Goal: Information Seeking & Learning: Learn about a topic

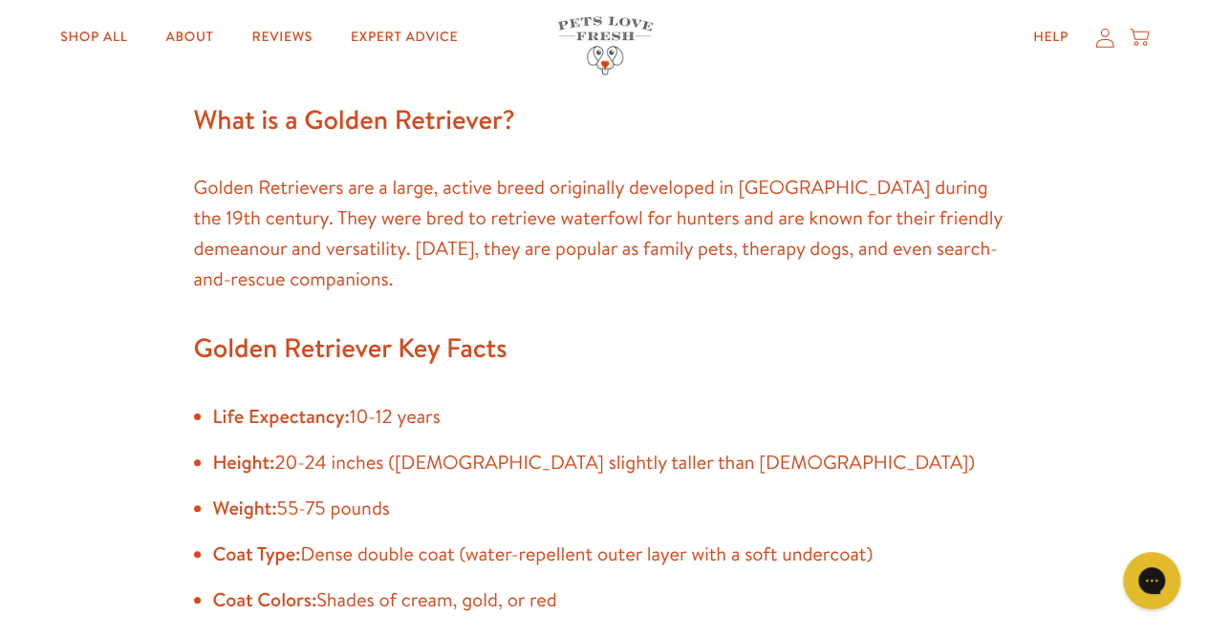
scroll to position [1194, 0]
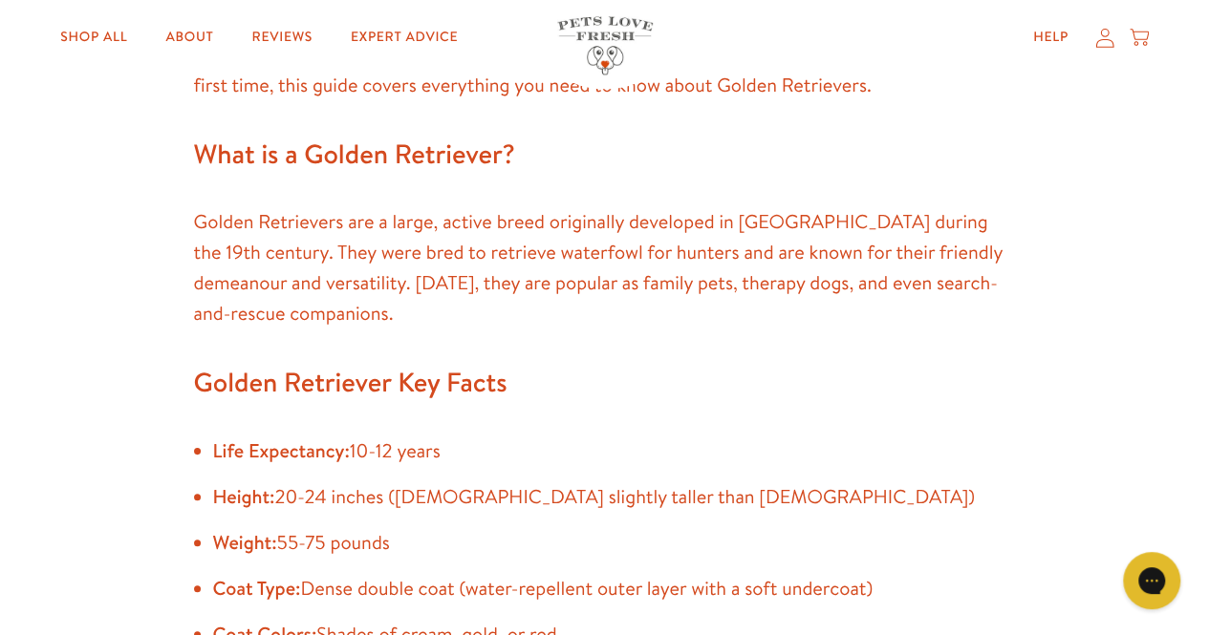
drag, startPoint x: 187, startPoint y: 225, endPoint x: 198, endPoint y: 219, distance: 12.5
click at [198, 219] on p "Golden Retrievers are a large, active breed originally developed in [GEOGRAPHIC…" at bounding box center [605, 268] width 822 height 122
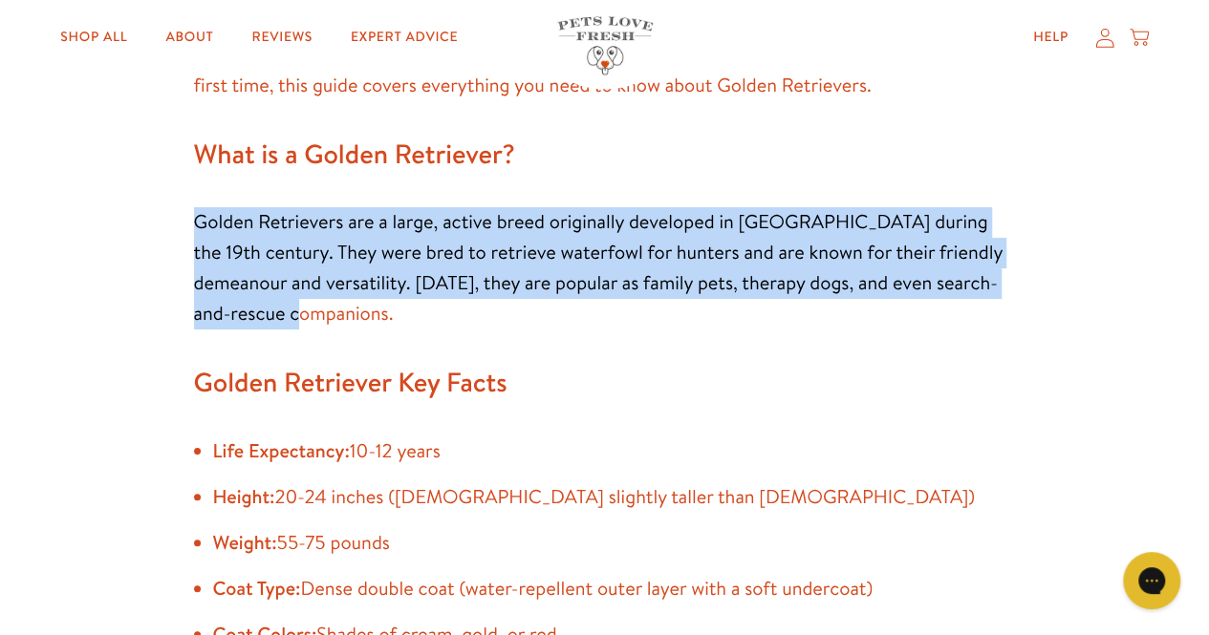
drag, startPoint x: 192, startPoint y: 217, endPoint x: 303, endPoint y: 309, distance: 143.9
copy p "Golden Retrievers are a large, active breed originally developed in [GEOGRAPHIC…"
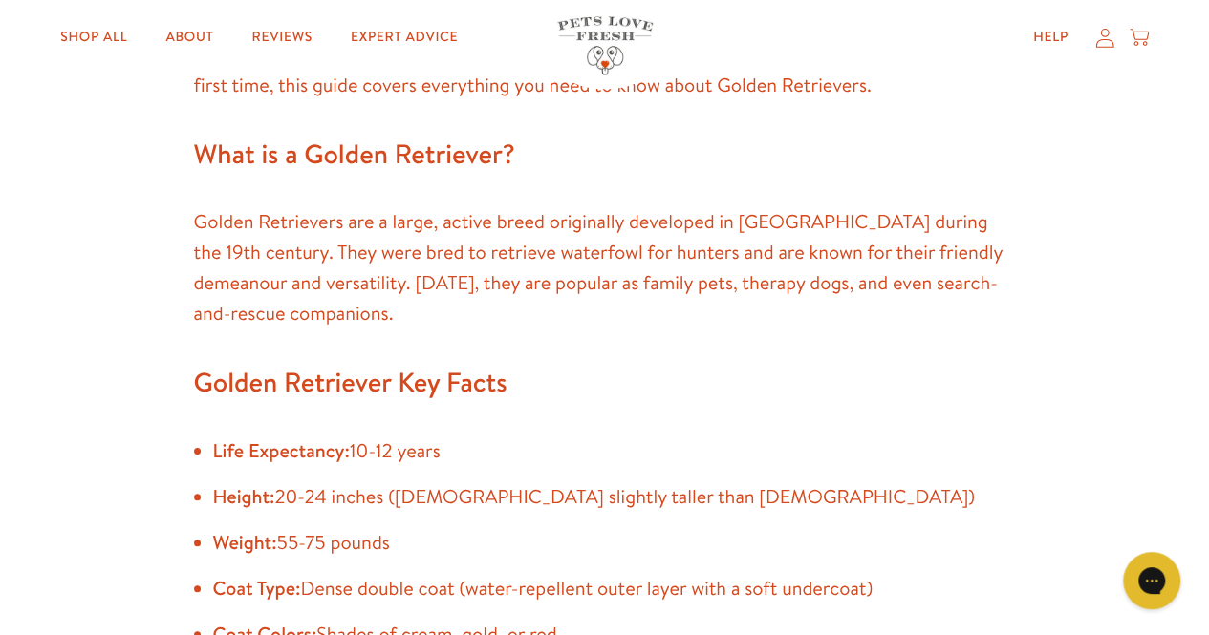
click at [315, 364] on h2 "Golden Retriever Key Facts" at bounding box center [605, 383] width 822 height 46
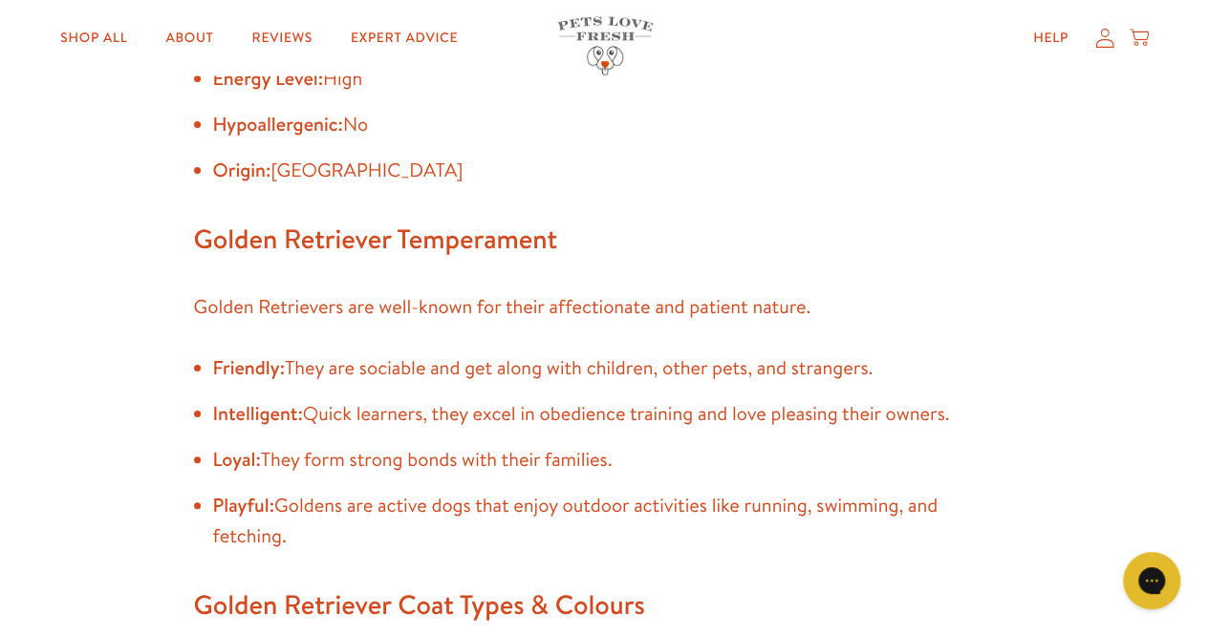
scroll to position [1844, 0]
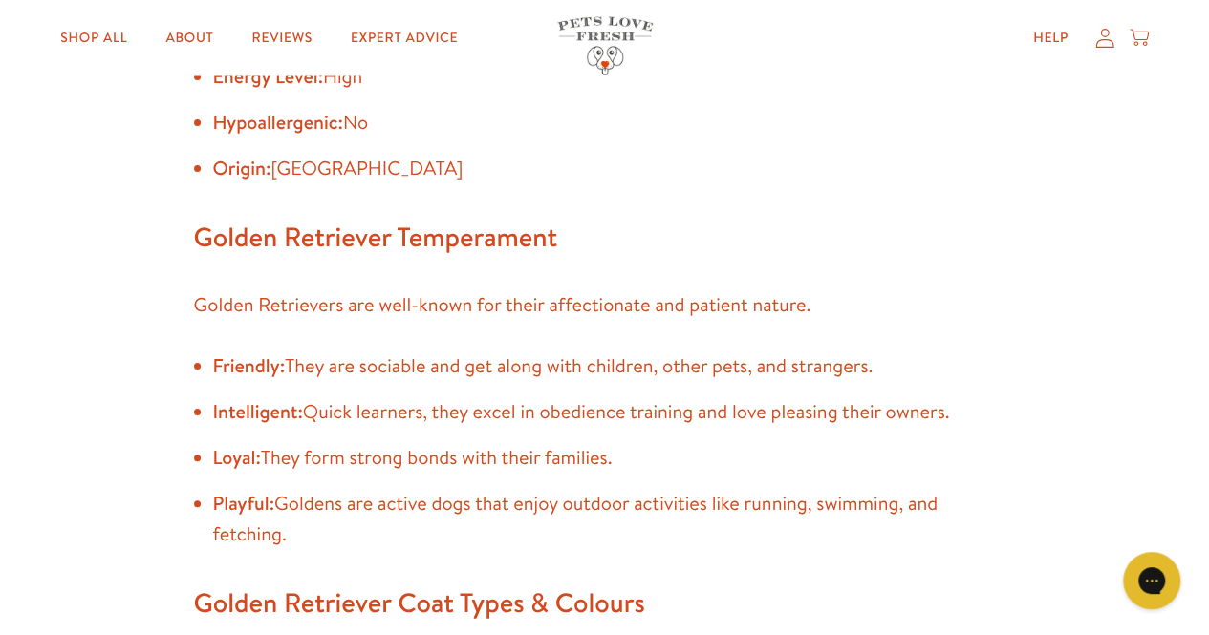
drag, startPoint x: 186, startPoint y: 287, endPoint x: 307, endPoint y: 531, distance: 272.6
copy div "Golden Retrievers are well-known for their affectionate and patient nature. Fri…"
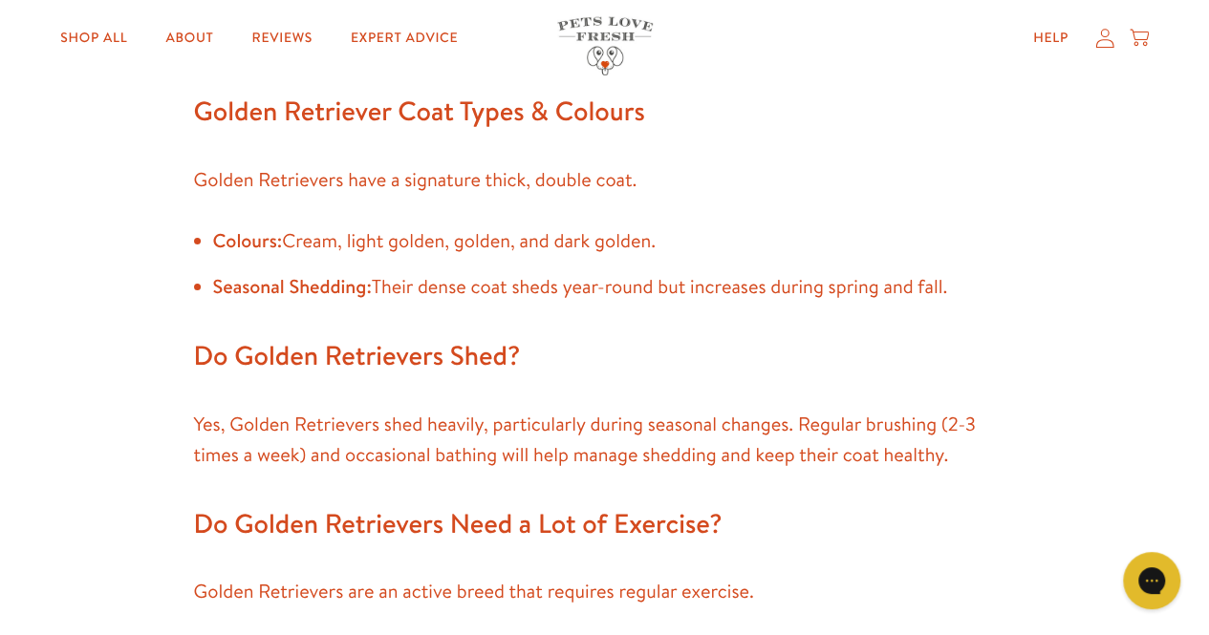
scroll to position [2341, 0]
